Goal: Information Seeking & Learning: Learn about a topic

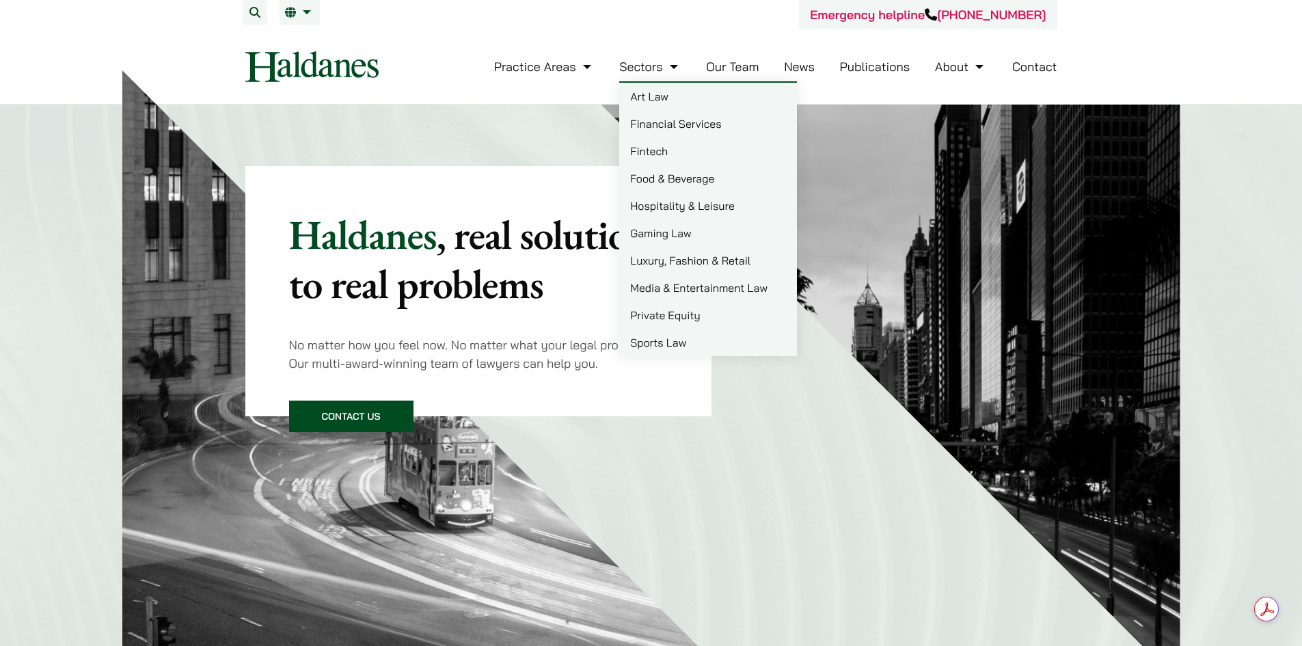
click at [715, 60] on link "Our Team" at bounding box center [732, 67] width 53 height 16
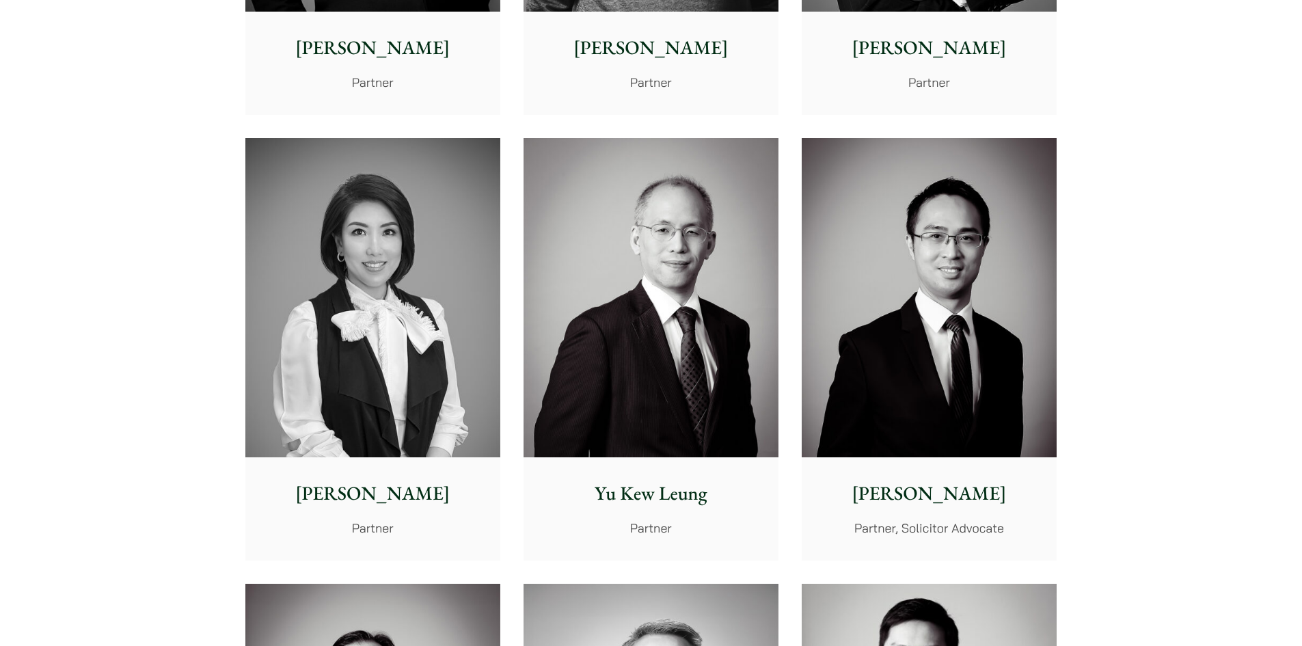
scroll to position [683, 0]
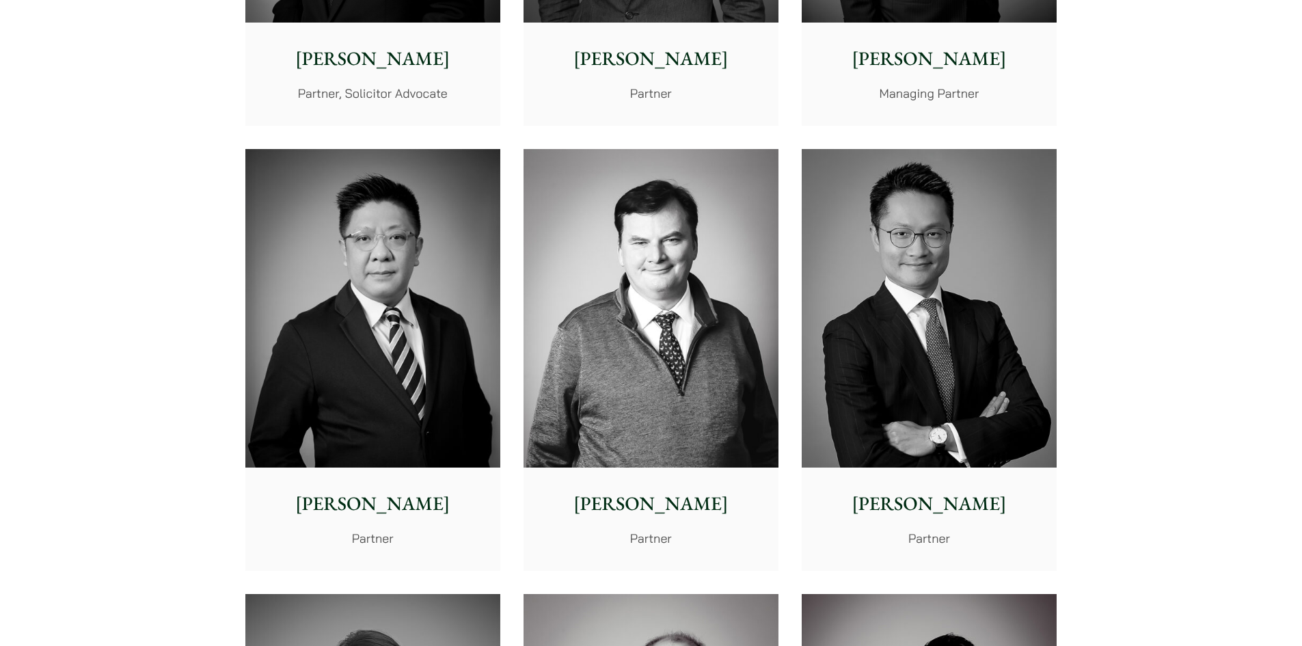
click at [671, 177] on img at bounding box center [651, 308] width 255 height 319
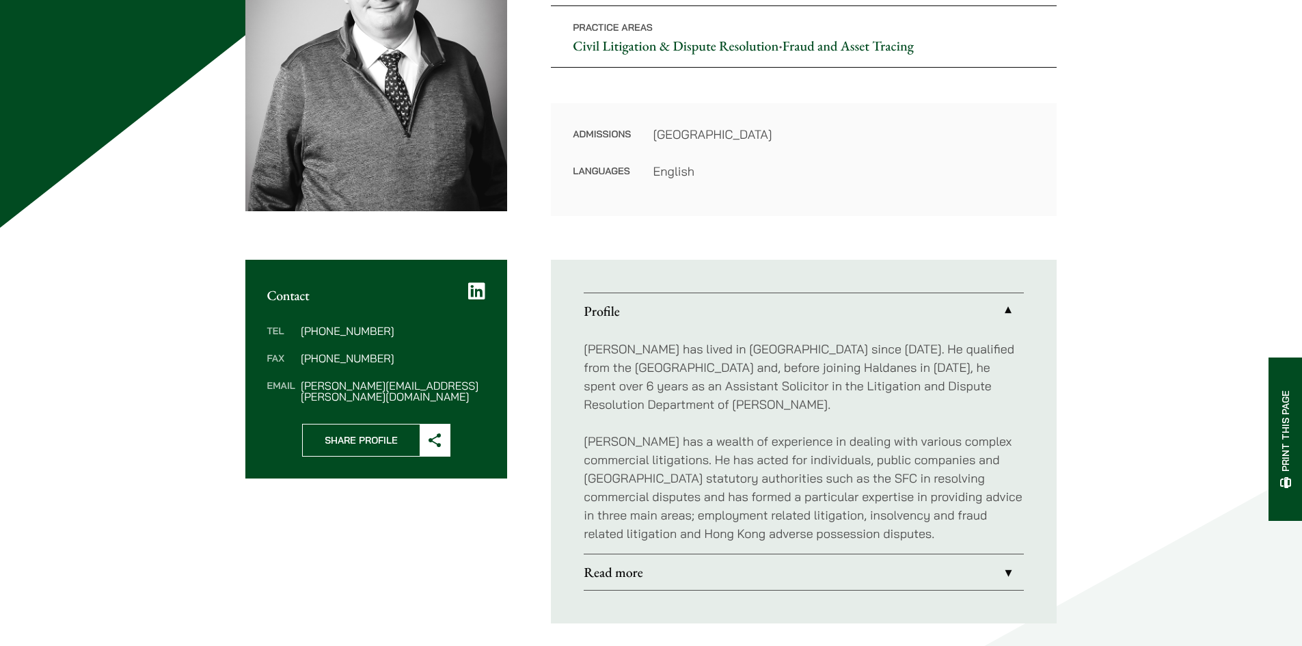
scroll to position [228, 0]
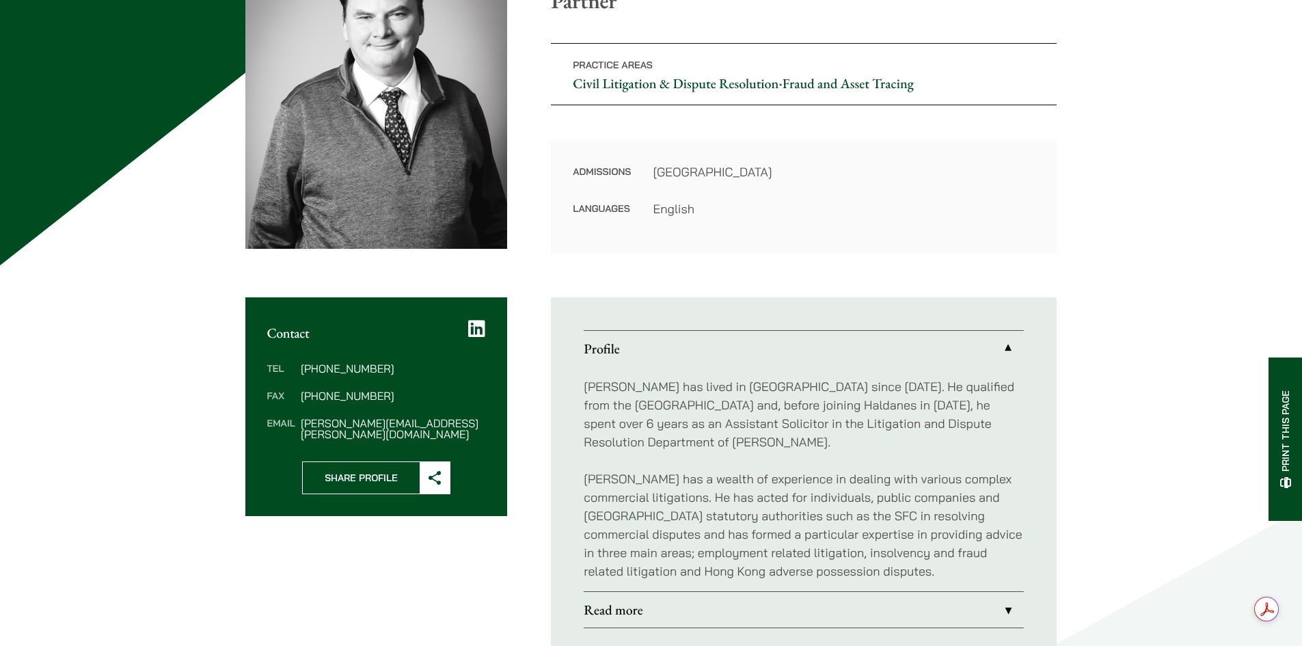
click at [760, 602] on link "Read more" at bounding box center [804, 610] width 440 height 36
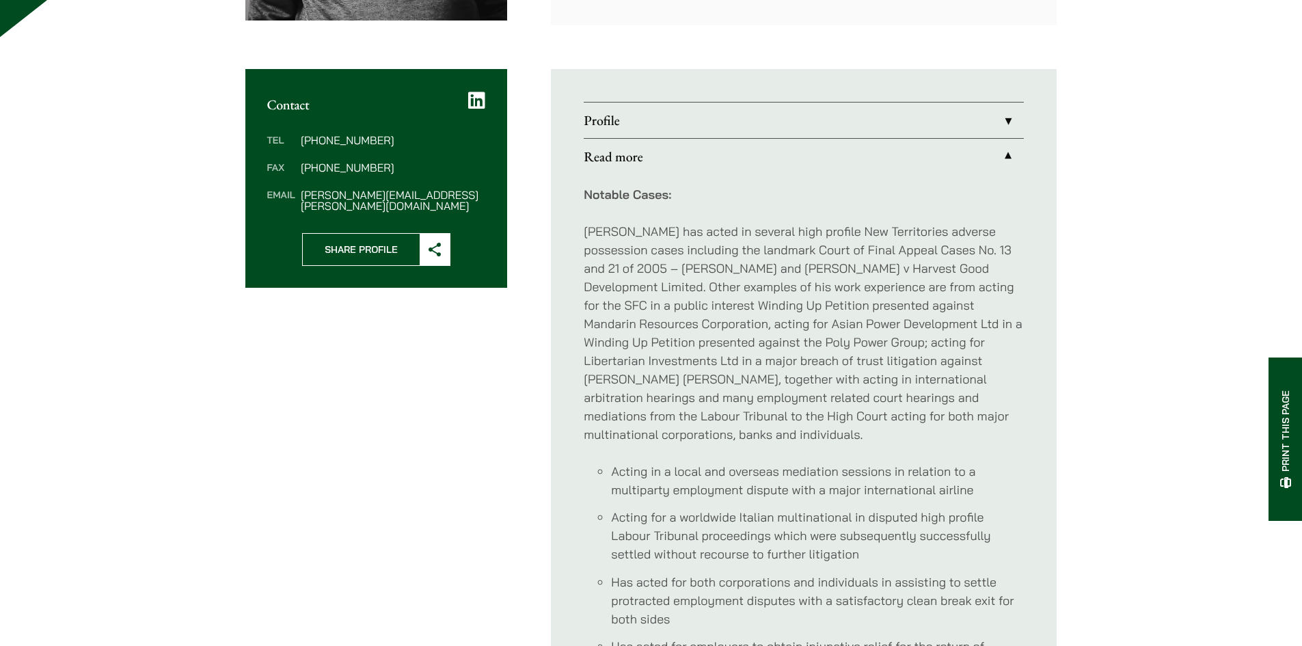
scroll to position [683, 0]
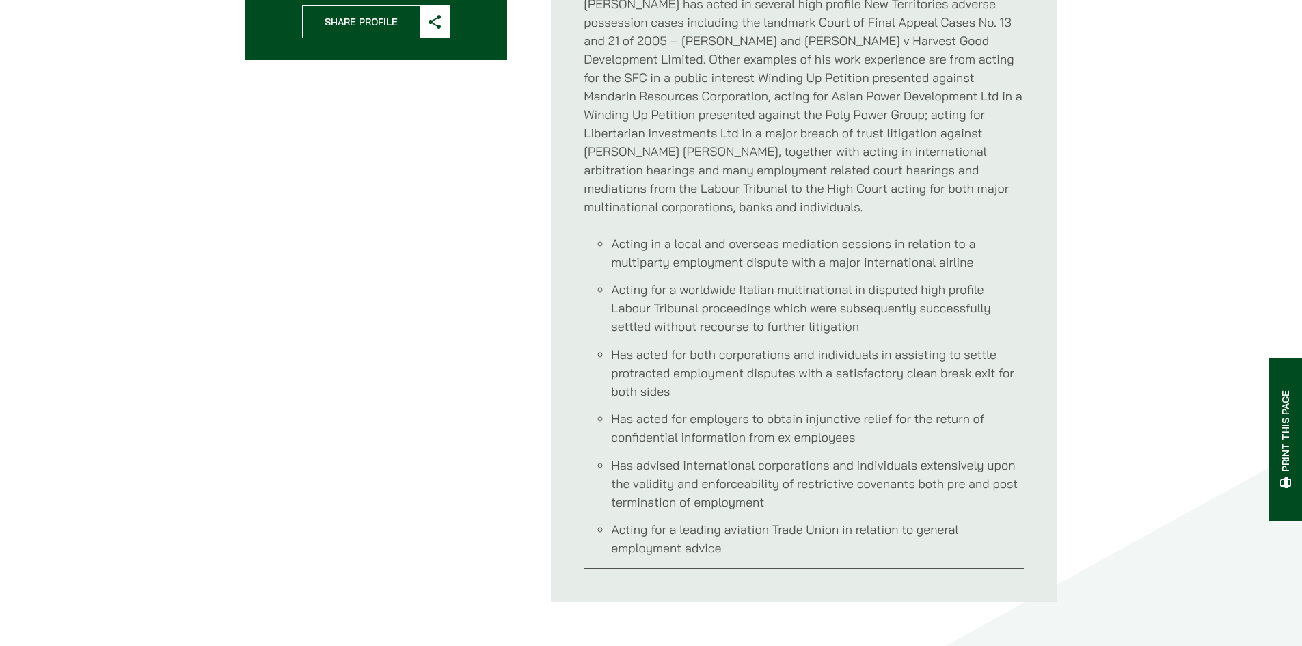
click at [774, 345] on li "Has acted for both corporations and individuals in assisting to settle protract…" at bounding box center [817, 372] width 413 height 55
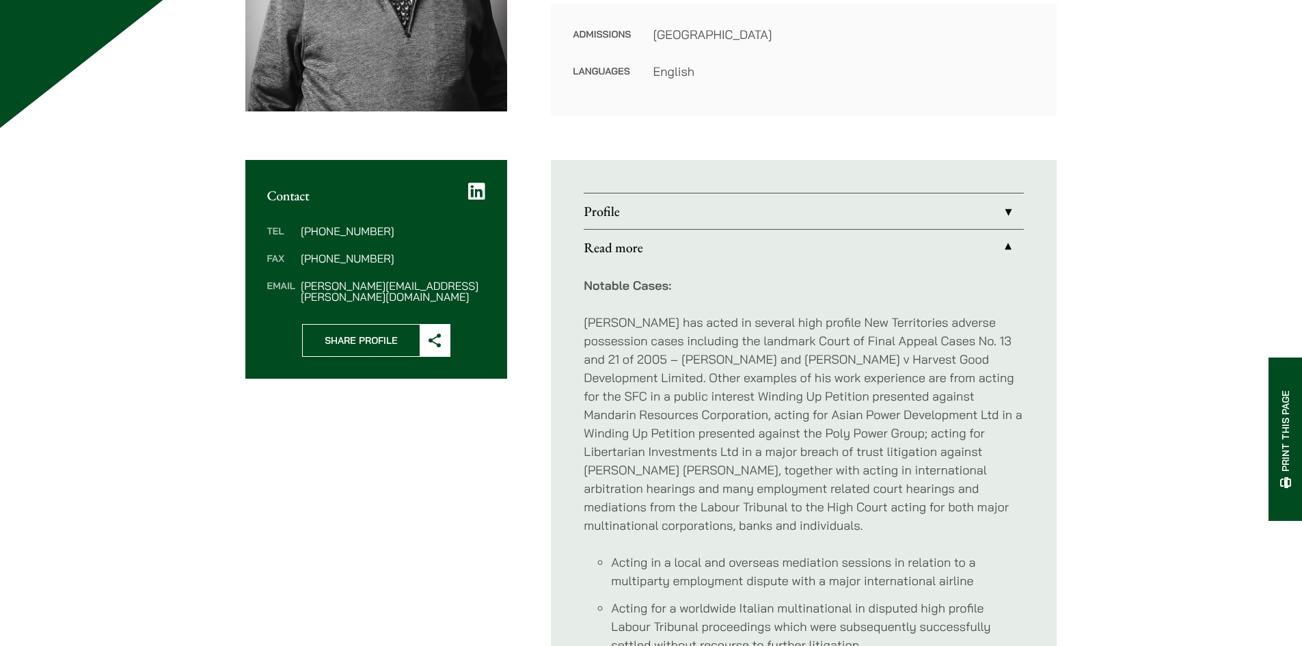
scroll to position [0, 0]
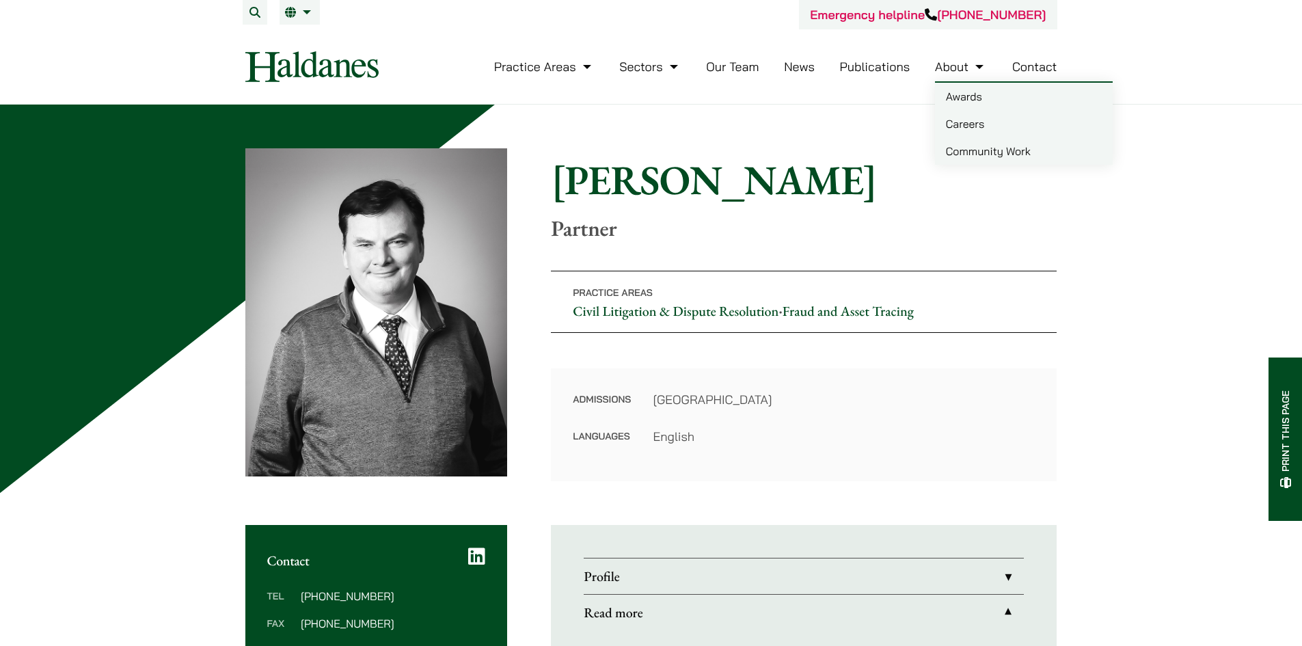
click at [977, 59] on link "About" at bounding box center [961, 67] width 52 height 16
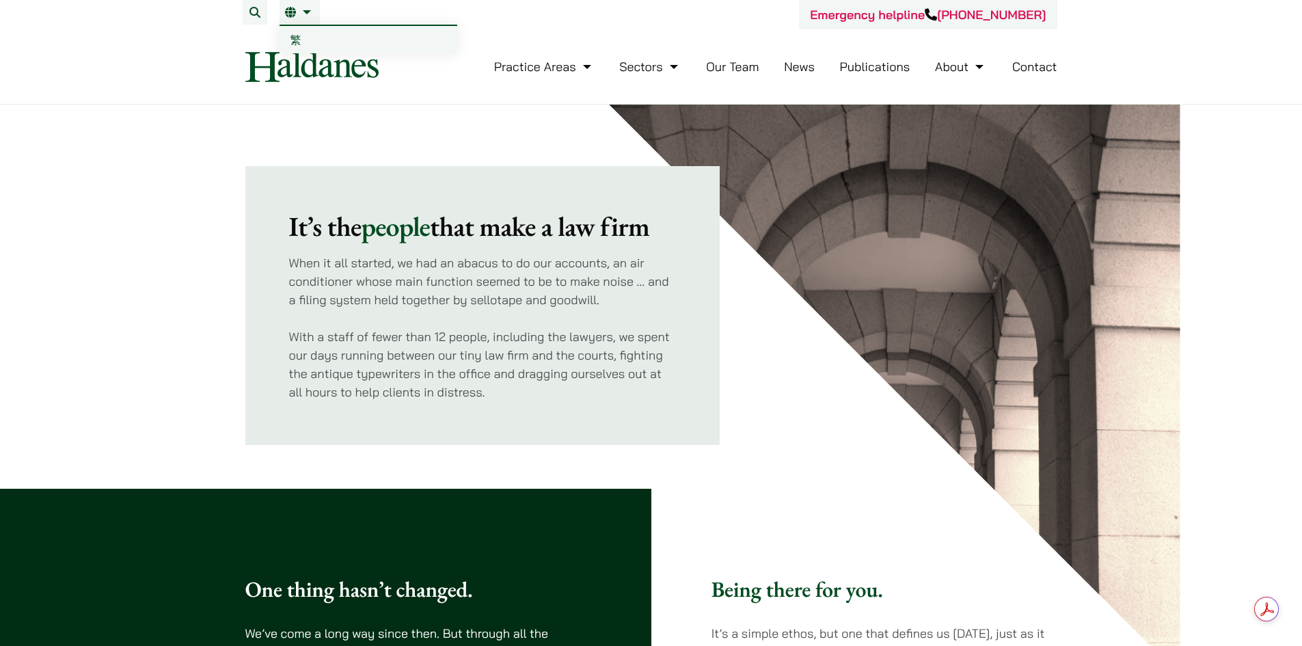
click at [306, 33] on link "繁" at bounding box center [369, 39] width 178 height 27
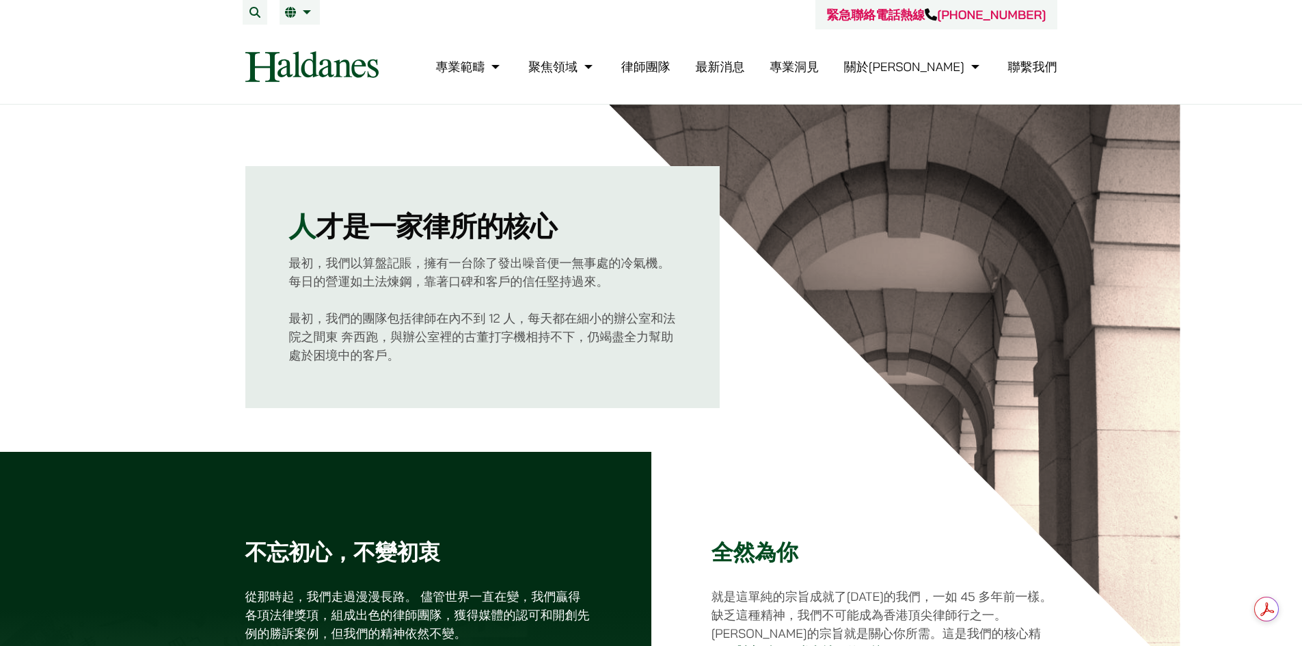
click at [670, 64] on link "律師團隊" at bounding box center [645, 67] width 49 height 16
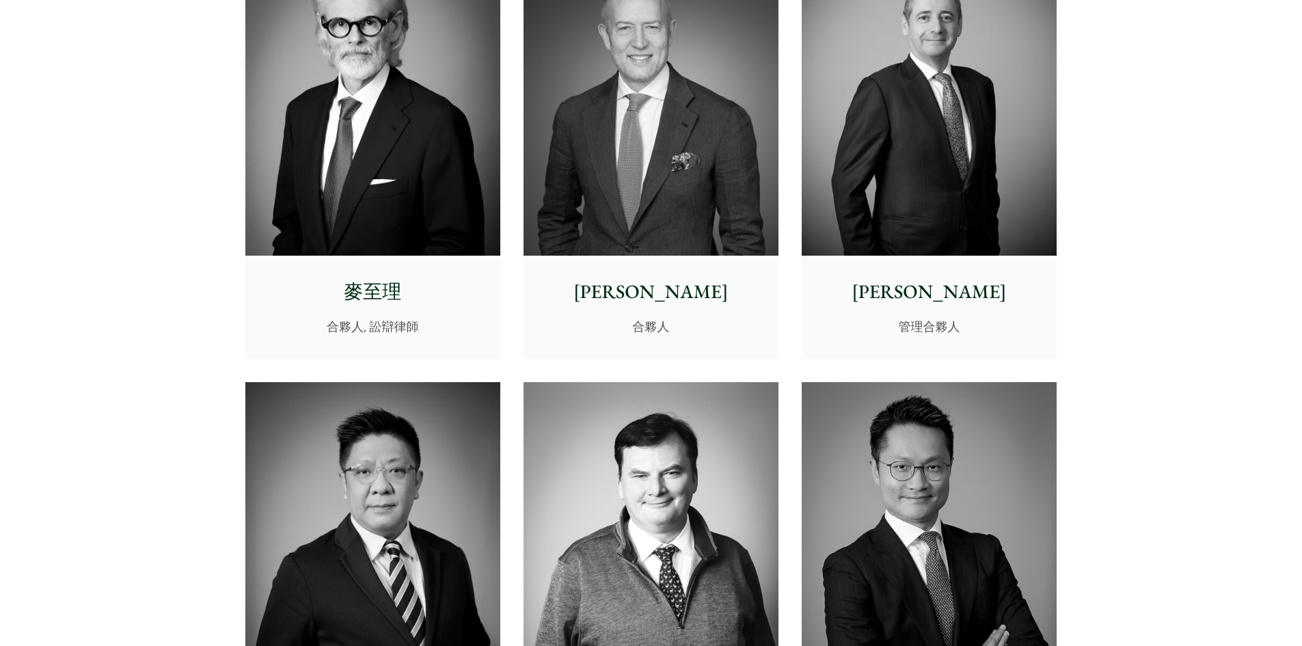
scroll to position [911, 0]
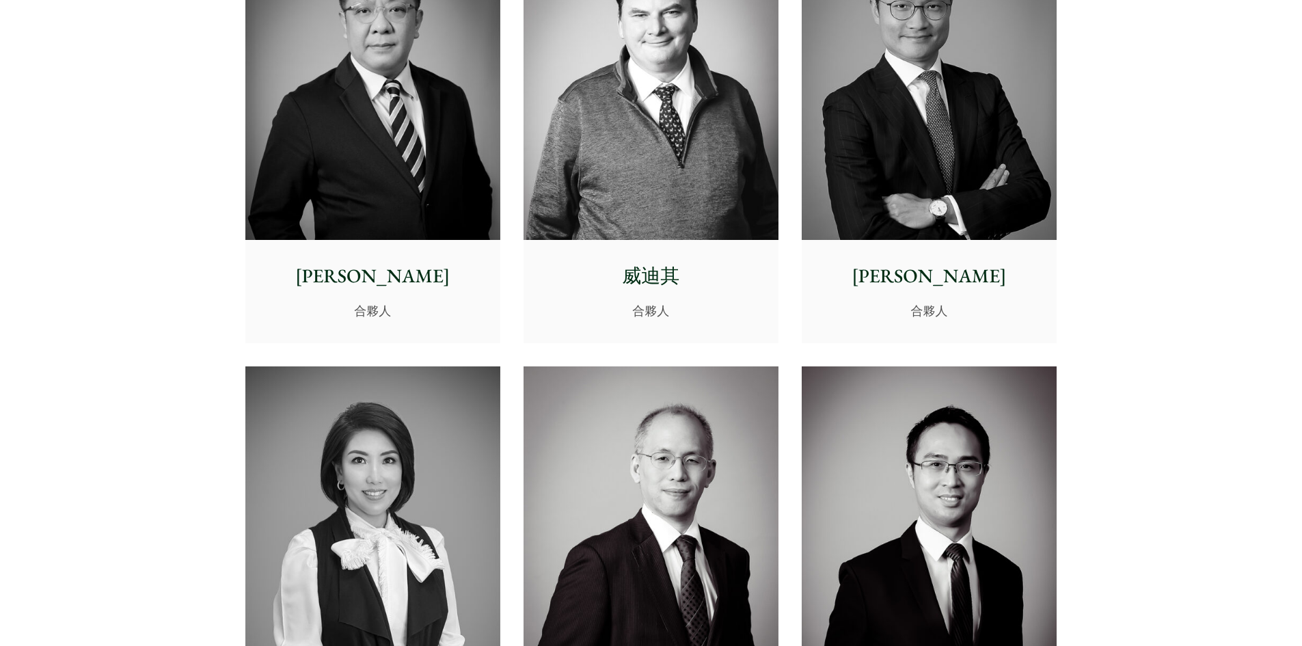
click at [657, 189] on img at bounding box center [651, 80] width 255 height 319
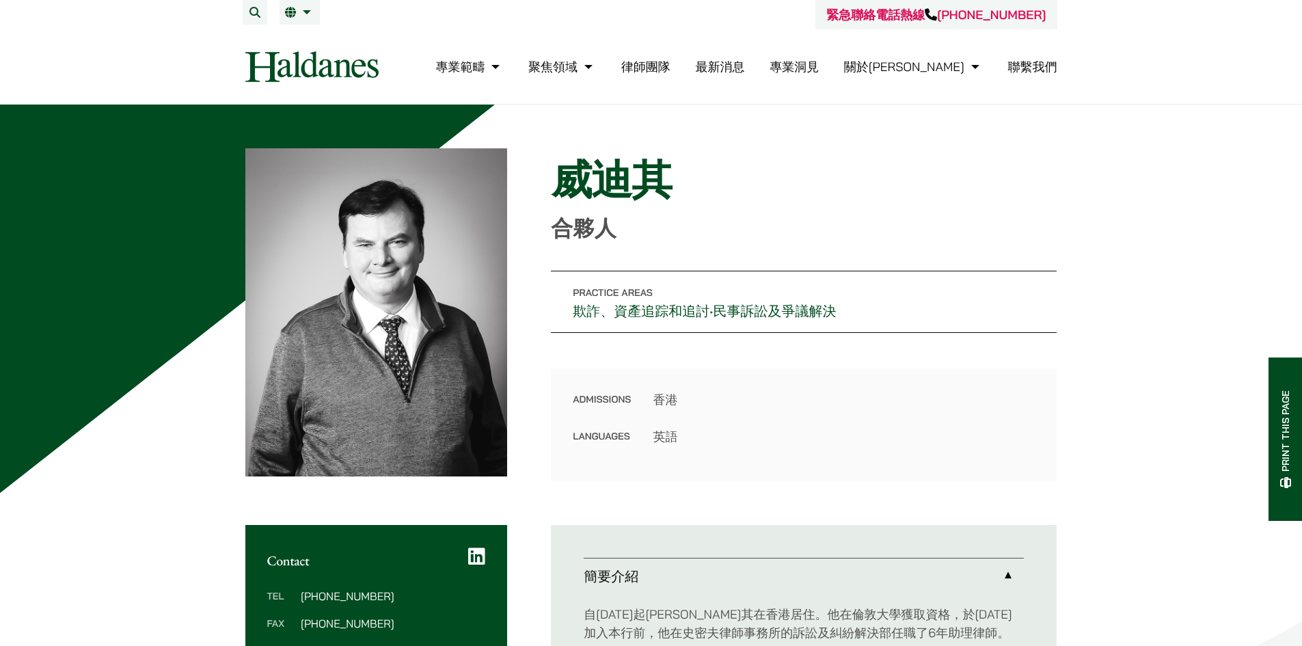
scroll to position [228, 0]
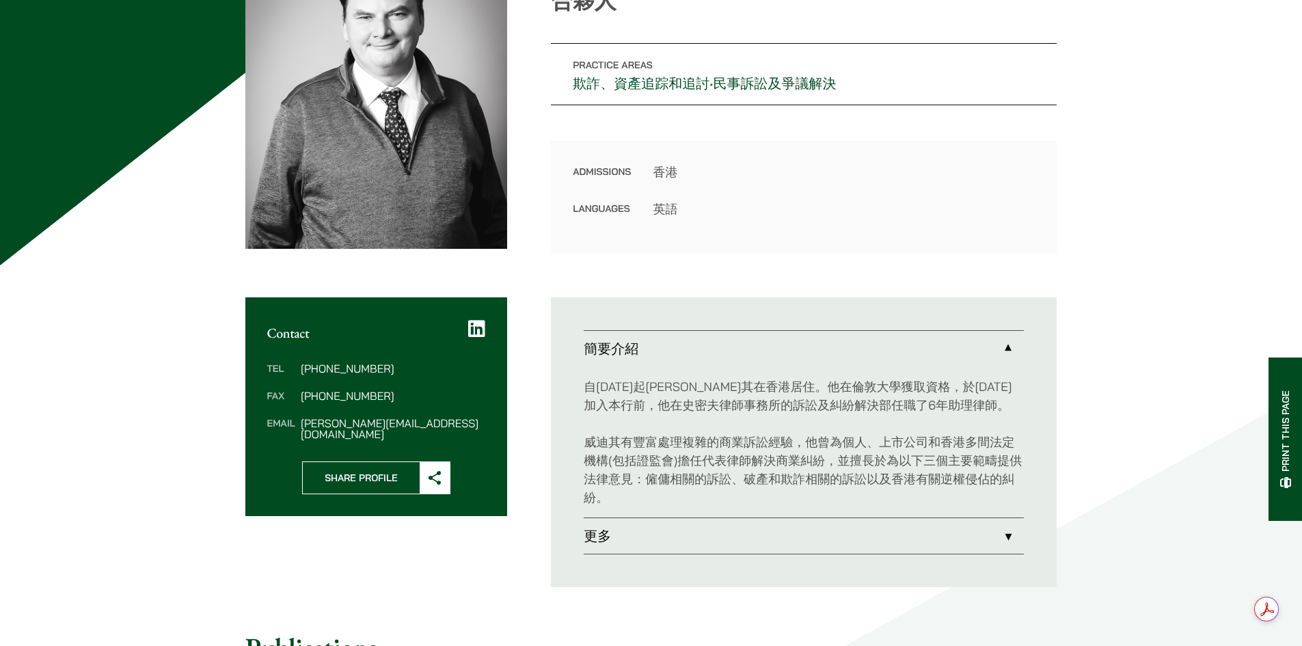
click at [635, 542] on link "更多" at bounding box center [804, 536] width 440 height 36
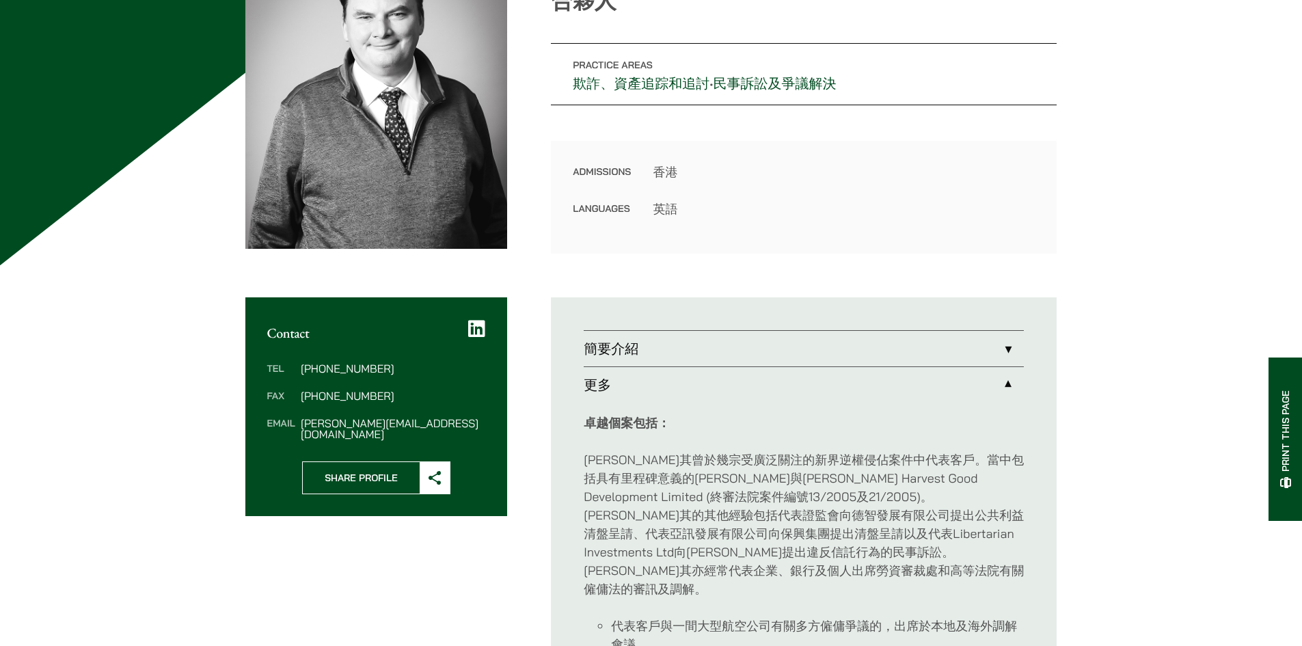
scroll to position [456, 0]
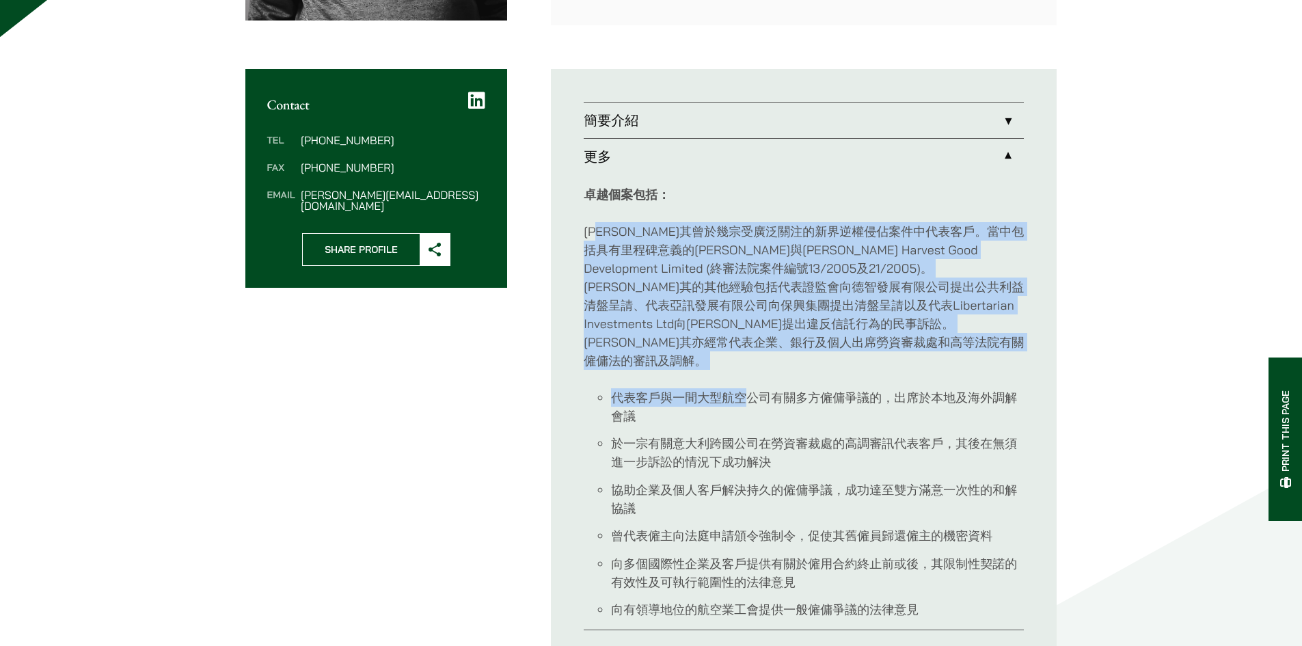
drag, startPoint x: 610, startPoint y: 230, endPoint x: 750, endPoint y: 366, distance: 195.8
click at [750, 366] on div "卓越個案包括： 威迪其曾於幾宗受廣泛關注的新界逆權侵佔案件中代表客戶。當中包括具有里程碑意義的陳淑賢與黃壬娣 Harvest Good Development…" at bounding box center [804, 402] width 440 height 456
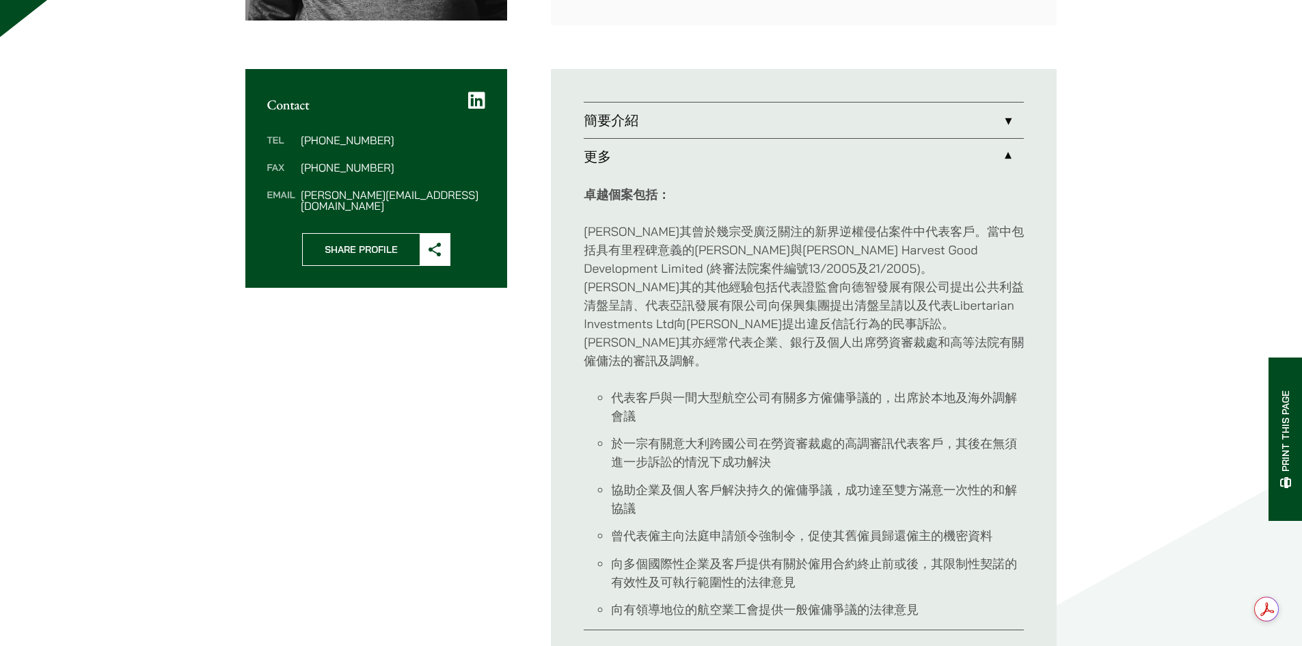
click at [774, 486] on li "協助企業及個人客戶解決持久的僱傭爭議，成功達至雙方滿意一次性的和解協議" at bounding box center [817, 498] width 413 height 37
click at [936, 121] on link "簡要介紹" at bounding box center [804, 121] width 440 height 36
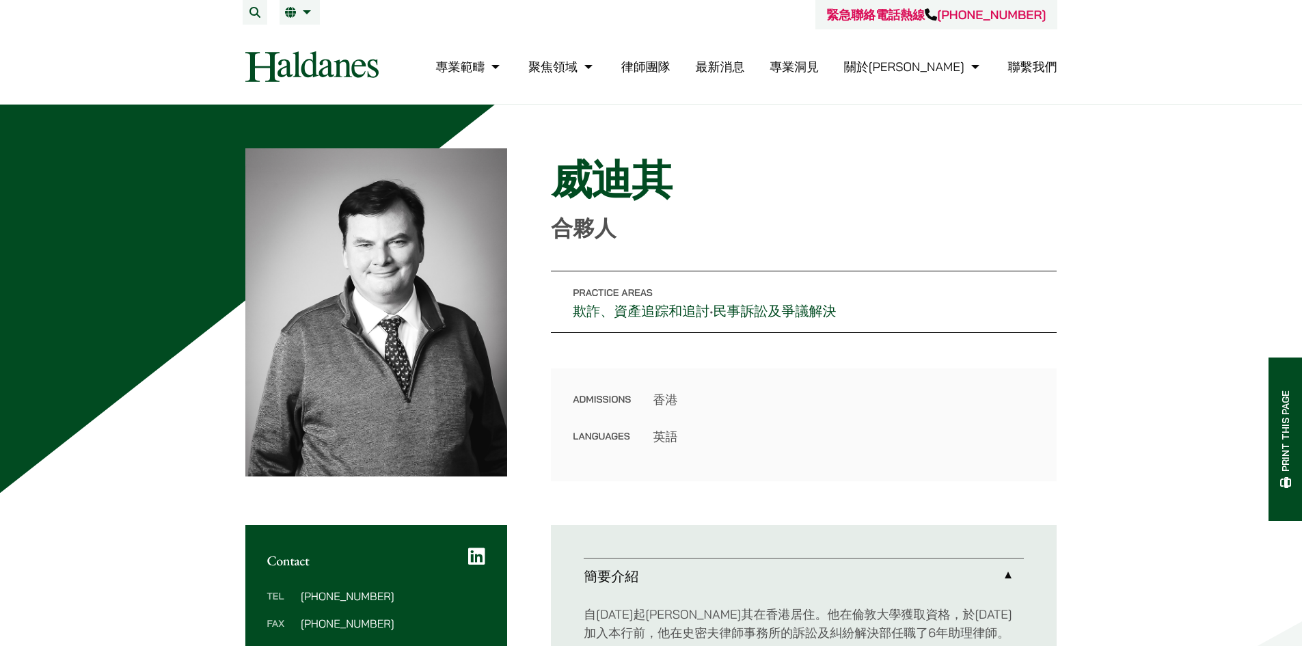
click at [320, 80] on img at bounding box center [311, 66] width 133 height 31
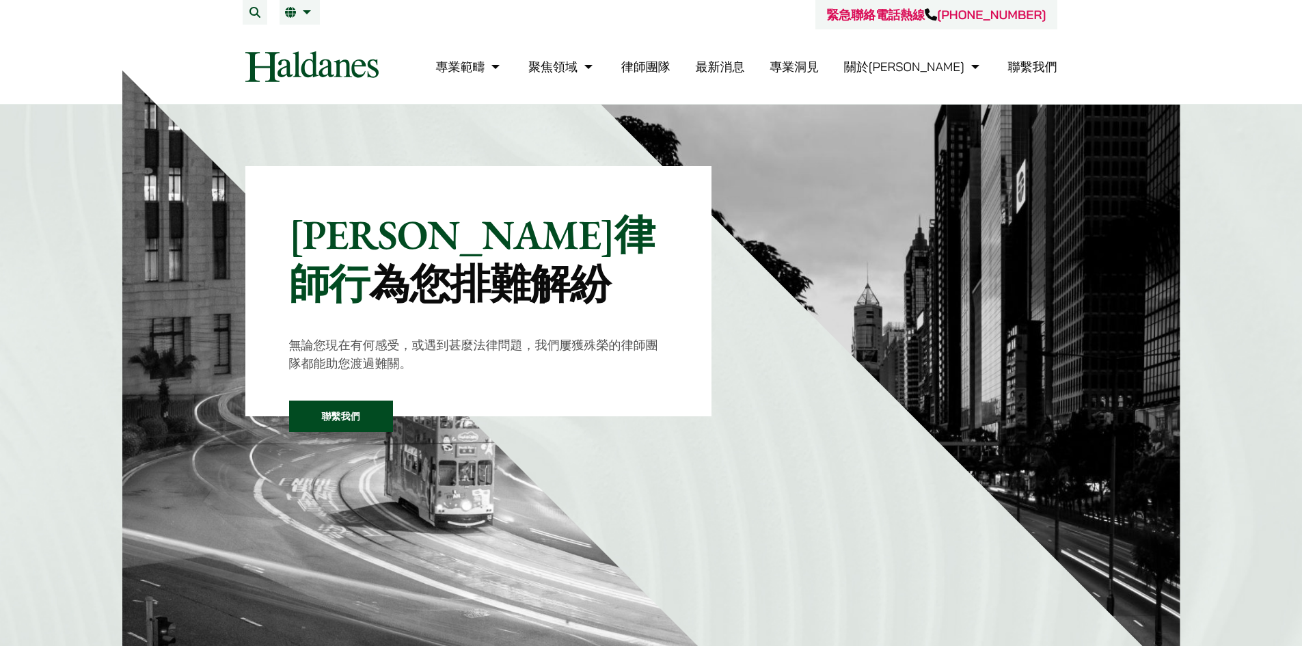
click at [670, 77] on li "律師團隊" at bounding box center [645, 66] width 49 height 29
click at [670, 68] on link "律師團隊" at bounding box center [645, 67] width 49 height 16
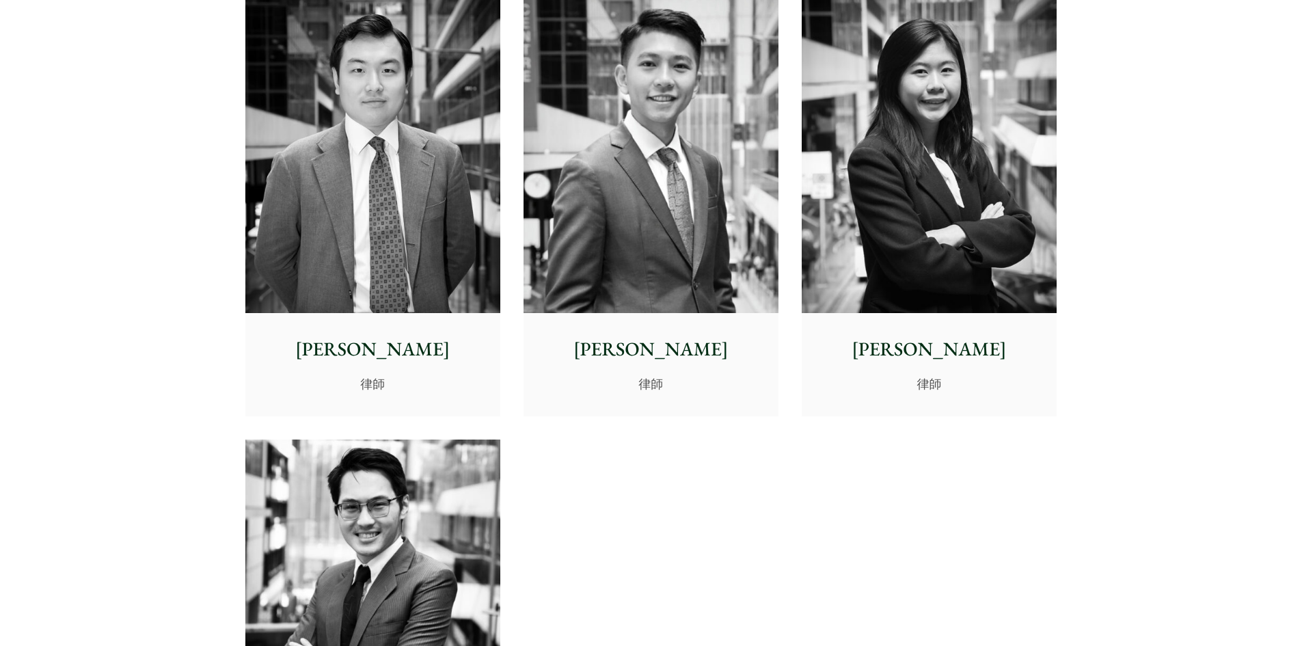
scroll to position [5381, 0]
